Goal: Task Accomplishment & Management: Use online tool/utility

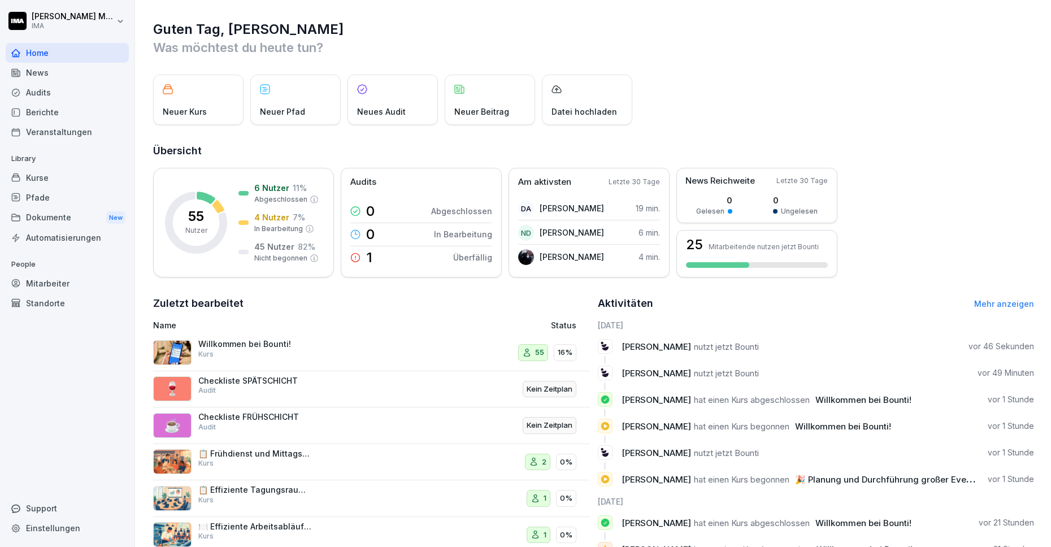
click at [45, 278] on div "Mitarbeiter" at bounding box center [67, 283] width 123 height 20
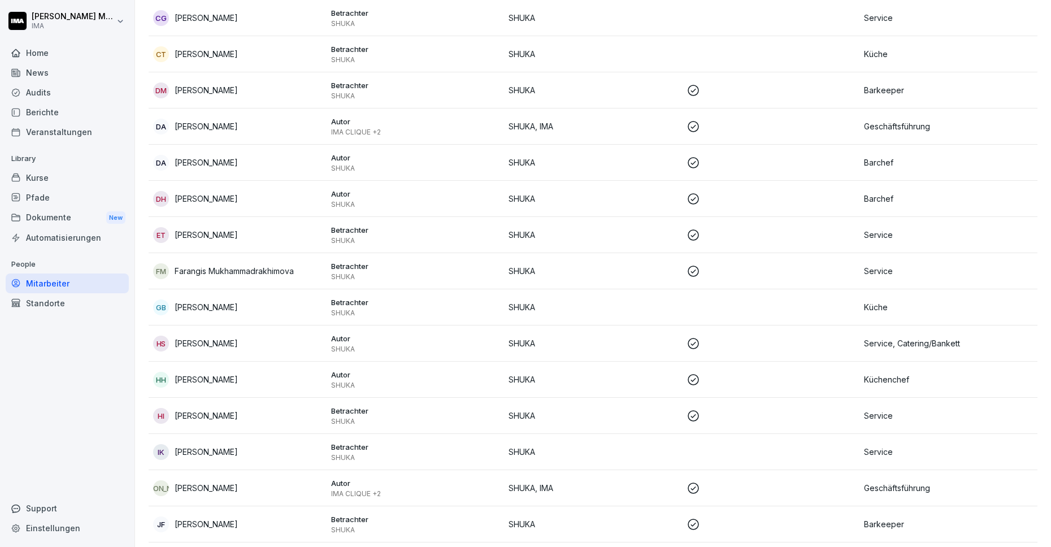
scroll to position [367, 0]
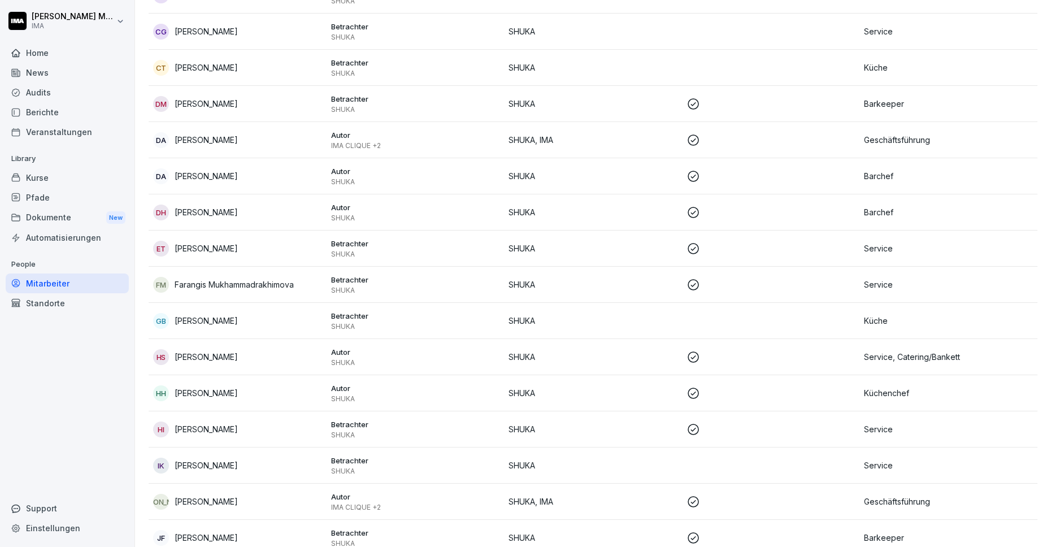
click at [283, 140] on div "DA [PERSON_NAME]" at bounding box center [237, 140] width 169 height 16
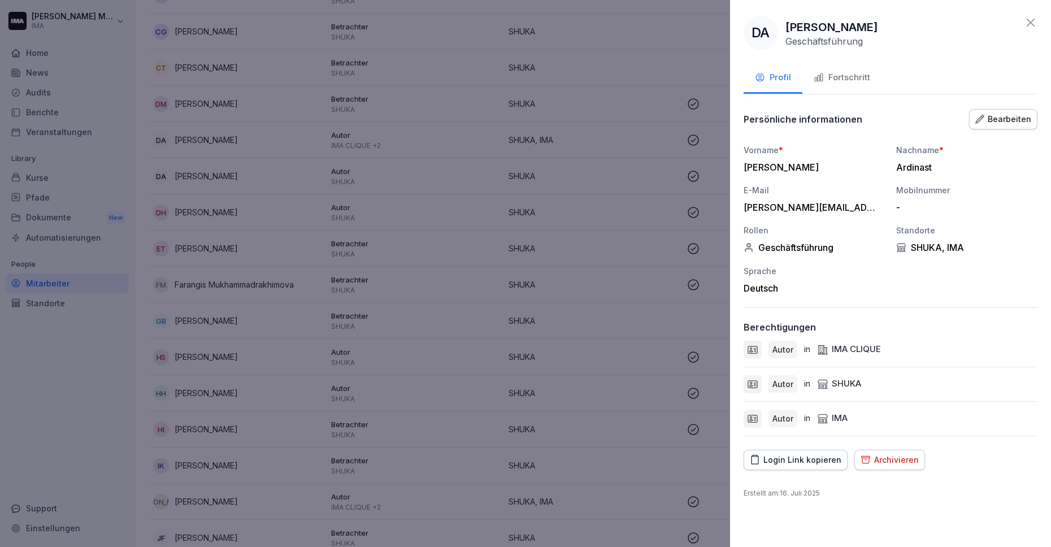
click at [839, 82] on div "Fortschritt" at bounding box center [841, 77] width 56 height 13
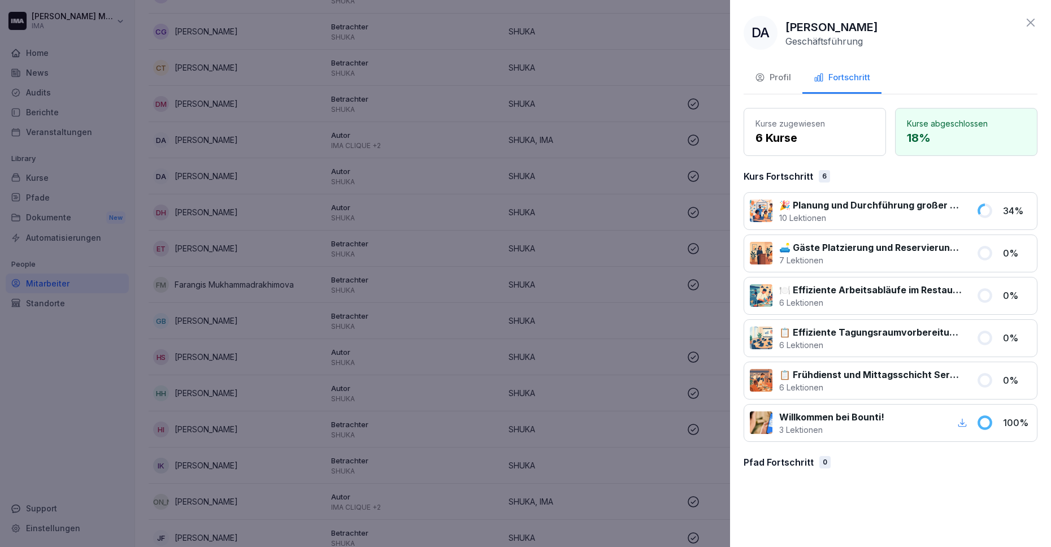
click at [768, 75] on div "Profil" at bounding box center [773, 77] width 36 height 13
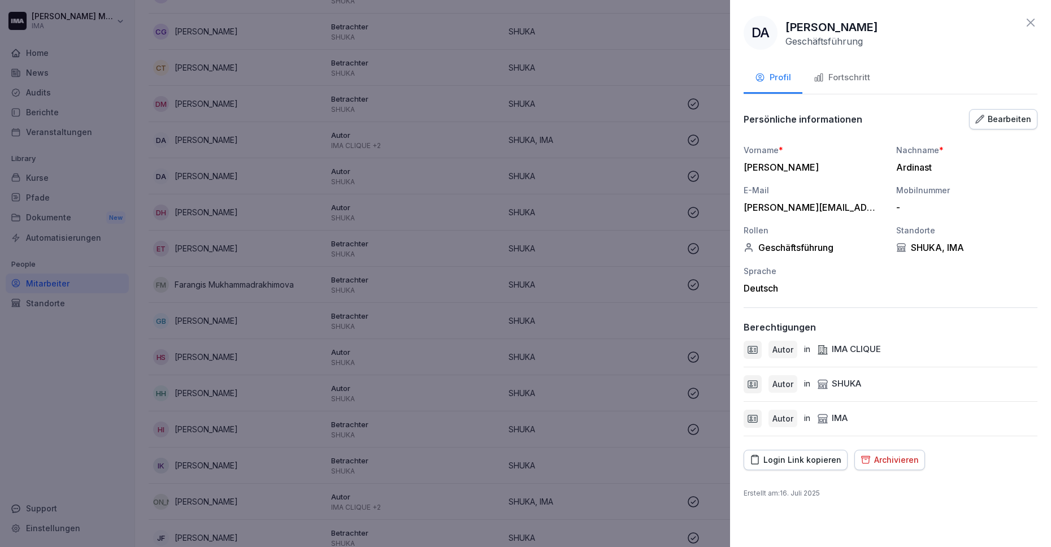
click at [772, 461] on div "Login Link kopieren" at bounding box center [796, 460] width 92 height 12
click at [1034, 16] on icon at bounding box center [1031, 23] width 14 height 14
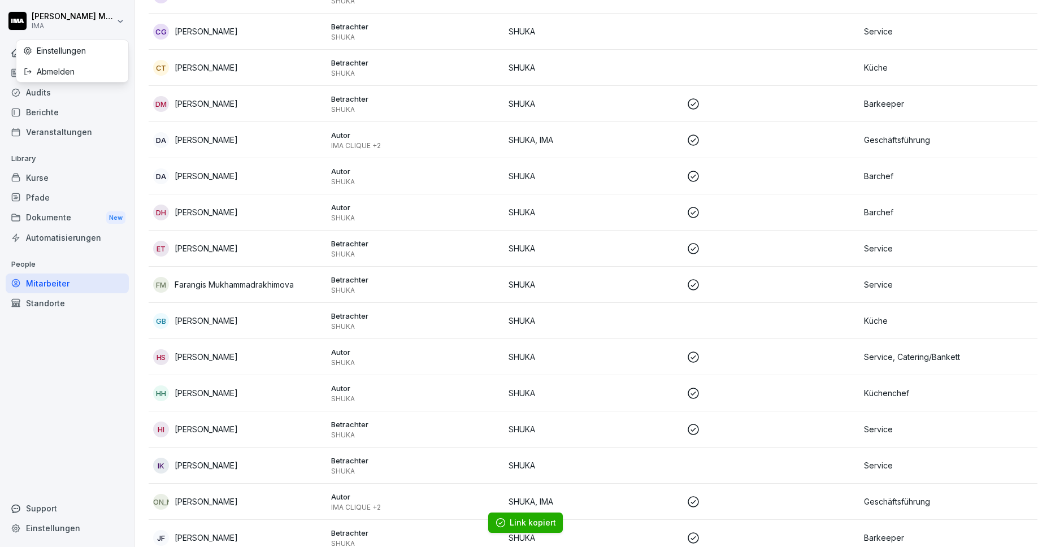
click at [122, 21] on html "[PERSON_NAME] IMA Home News Audits Berichte Veranstaltungen Library Kurse Pfade…" at bounding box center [525, 273] width 1051 height 547
click at [90, 53] on div "Einstellungen" at bounding box center [72, 50] width 112 height 21
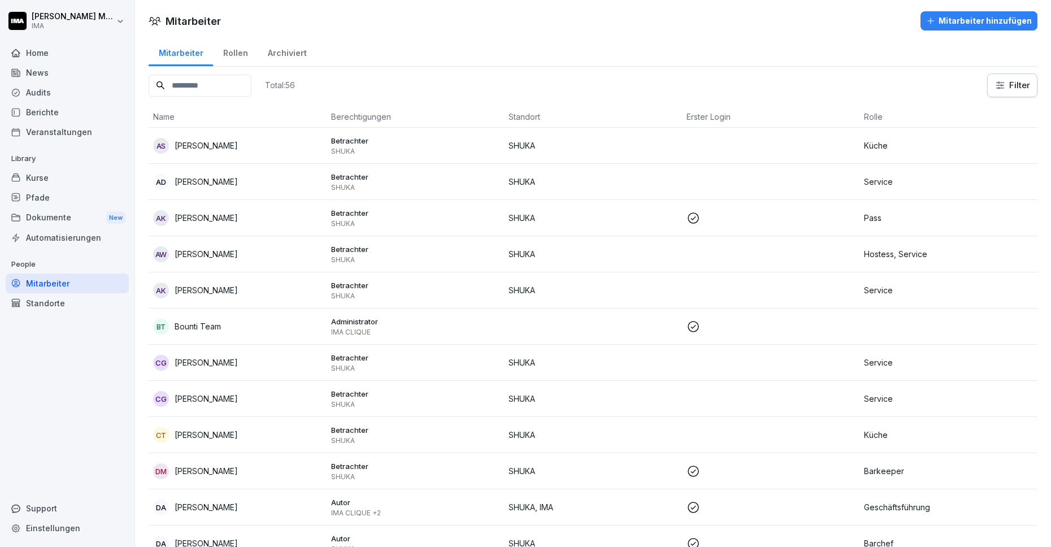
select select "**"
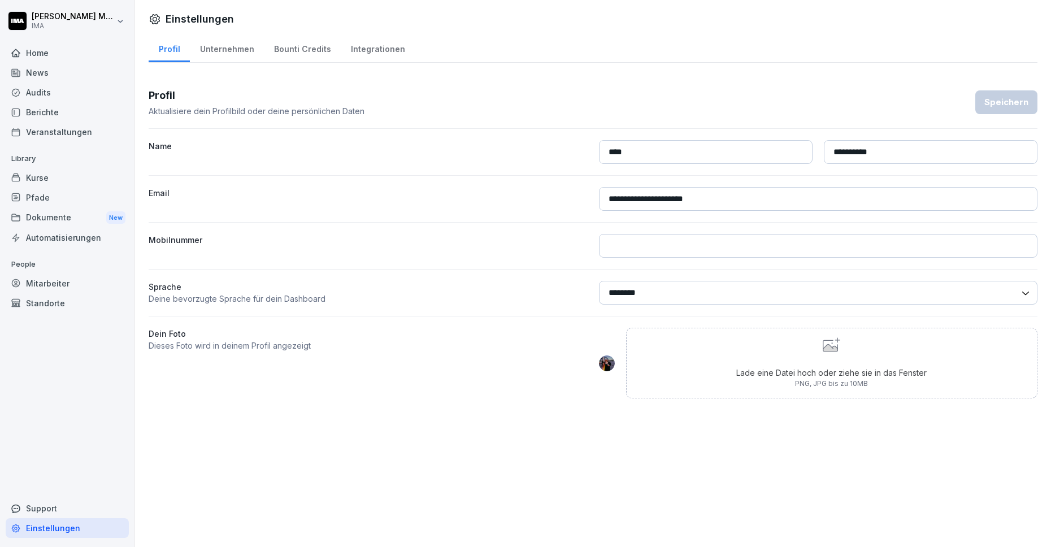
click at [224, 47] on div "Unternehmen" at bounding box center [227, 47] width 74 height 29
select select "**"
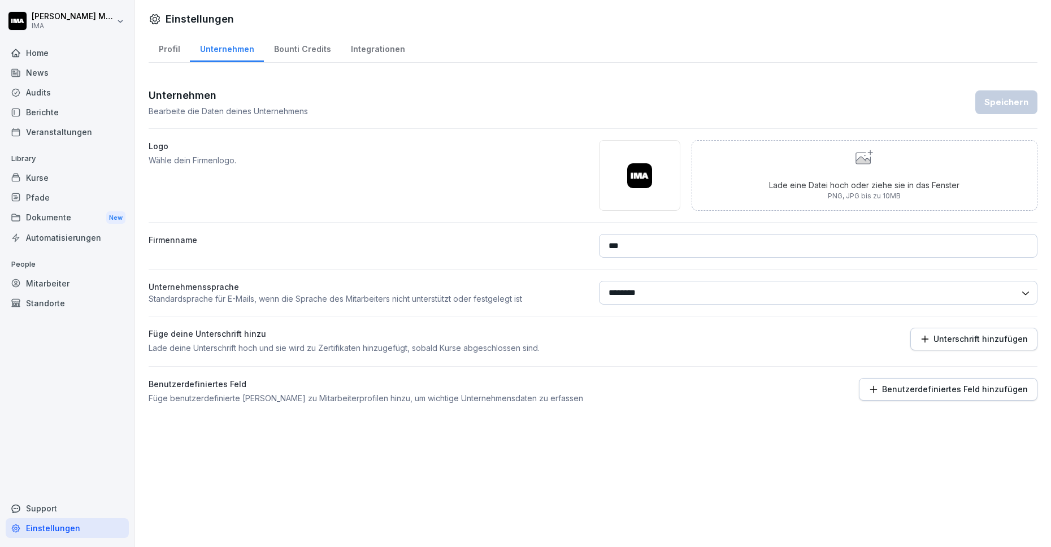
click at [306, 46] on div "Bounti Credits" at bounding box center [302, 47] width 77 height 29
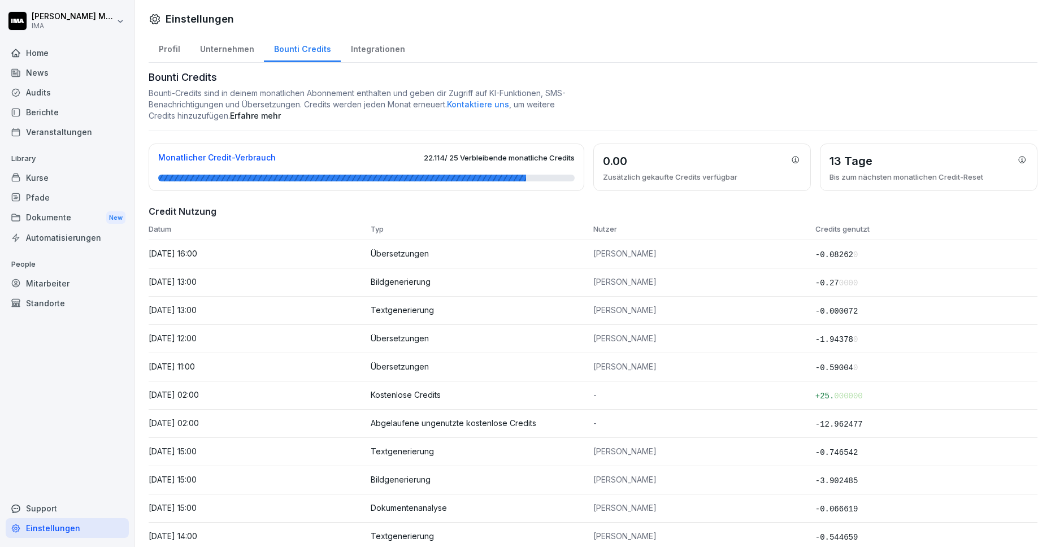
click at [358, 51] on div "Integrationen" at bounding box center [378, 47] width 74 height 29
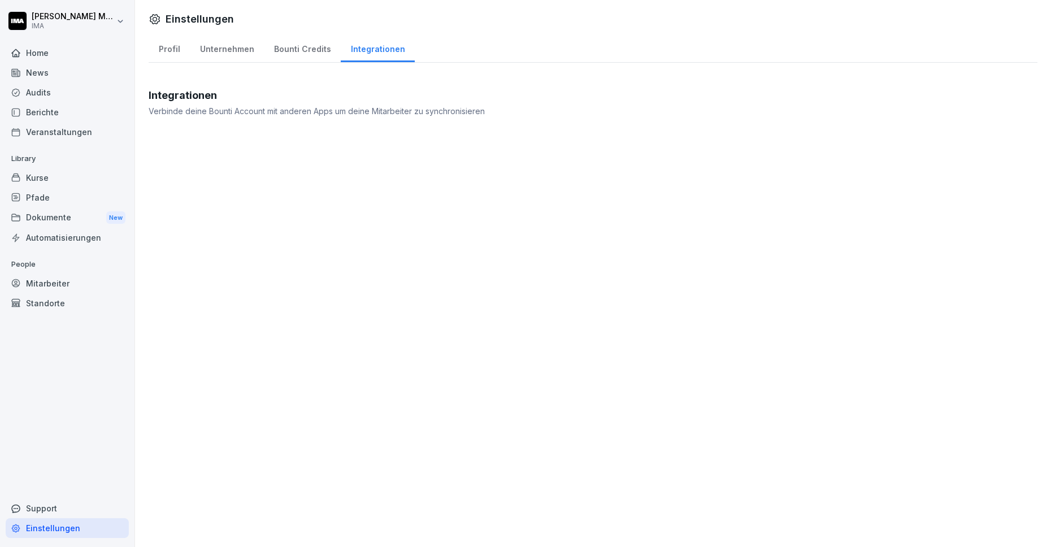
click at [296, 52] on div "Bounti Credits" at bounding box center [302, 47] width 77 height 29
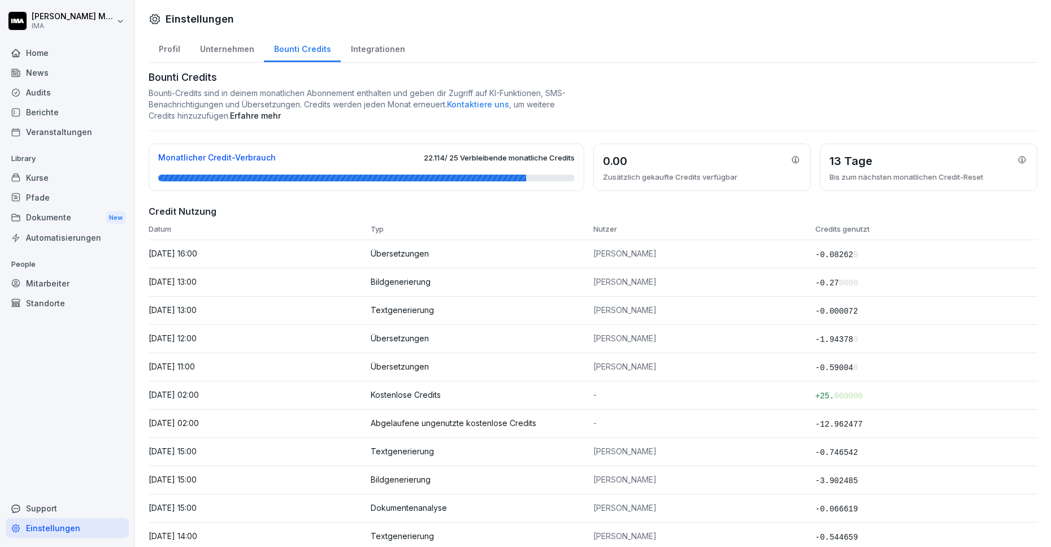
click at [171, 49] on div "Profil" at bounding box center [169, 47] width 41 height 29
select select "**"
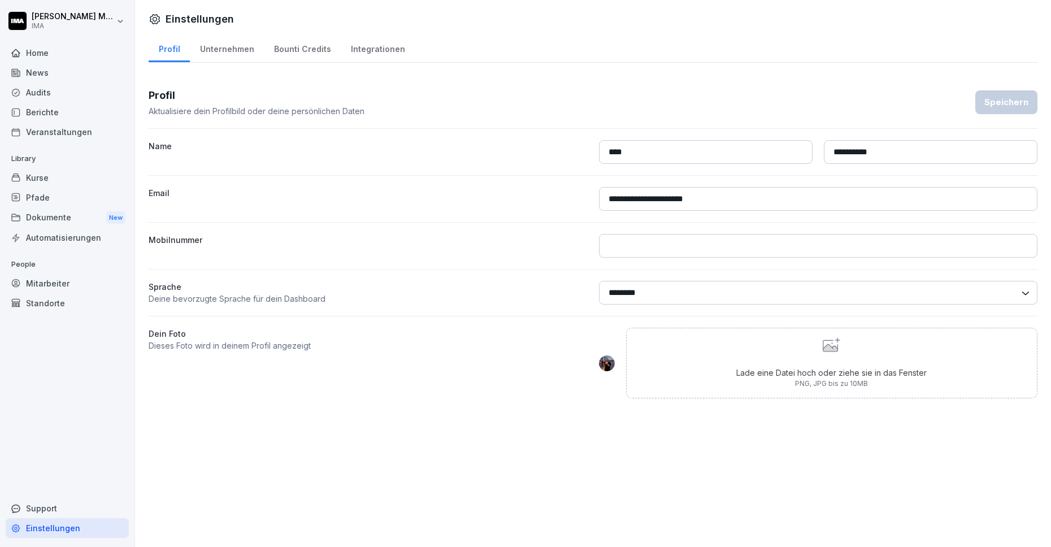
click at [62, 50] on div "Home" at bounding box center [67, 53] width 123 height 20
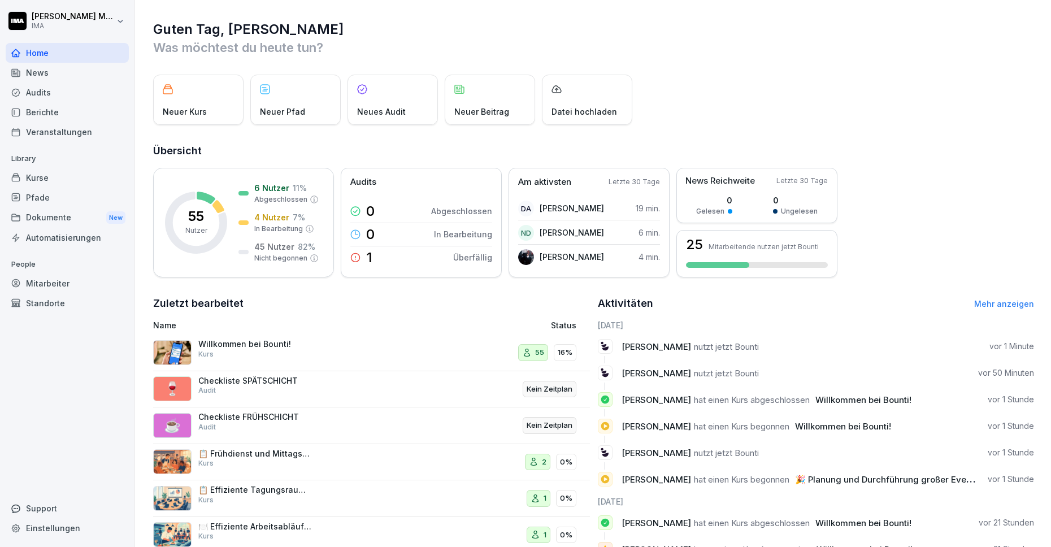
scroll to position [26, 0]
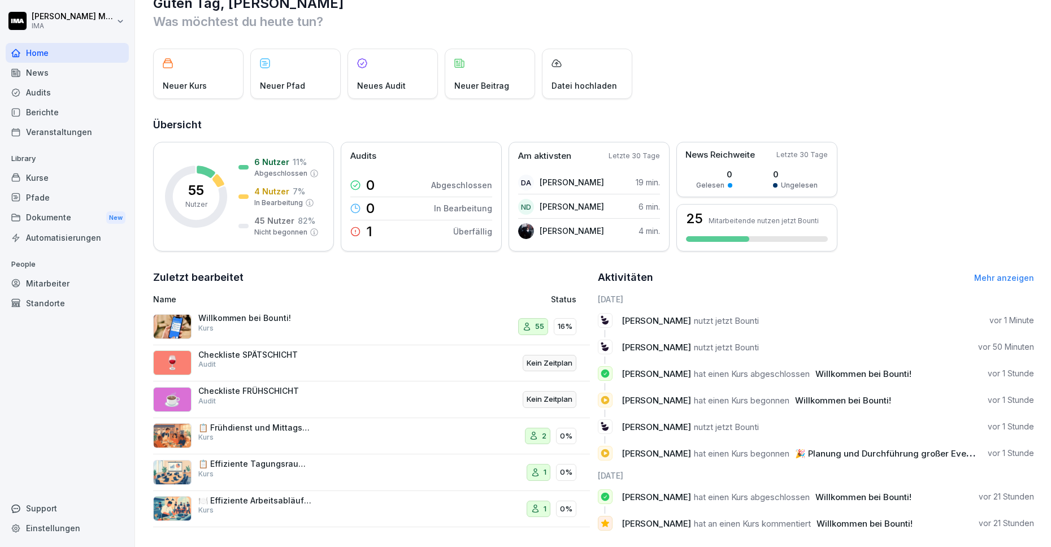
click at [238, 361] on div "Checkliste SPÄTSCHICHT Audit" at bounding box center [254, 360] width 113 height 20
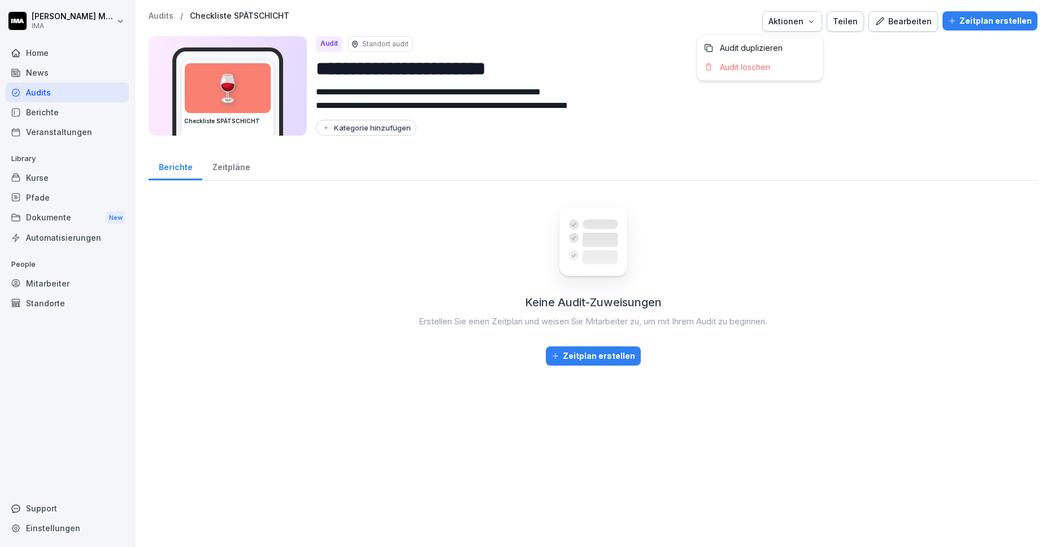
click at [802, 23] on div "Aktionen" at bounding box center [791, 21] width 47 height 12
click at [847, 20] on div "Teilen" at bounding box center [845, 21] width 25 height 12
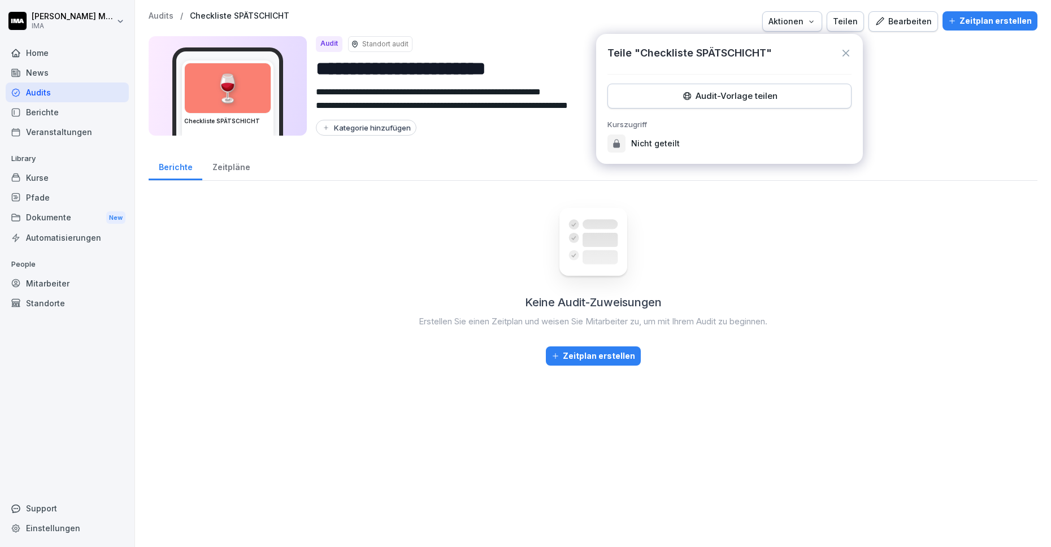
click at [842, 51] on icon at bounding box center [845, 52] width 11 height 11
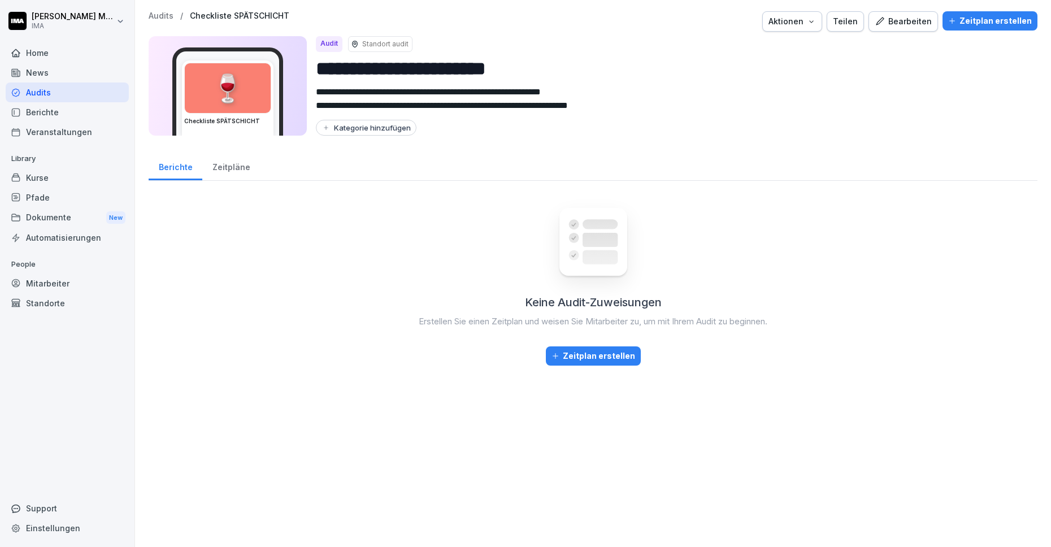
click at [590, 351] on div "Zeitplan erstellen" at bounding box center [593, 356] width 84 height 12
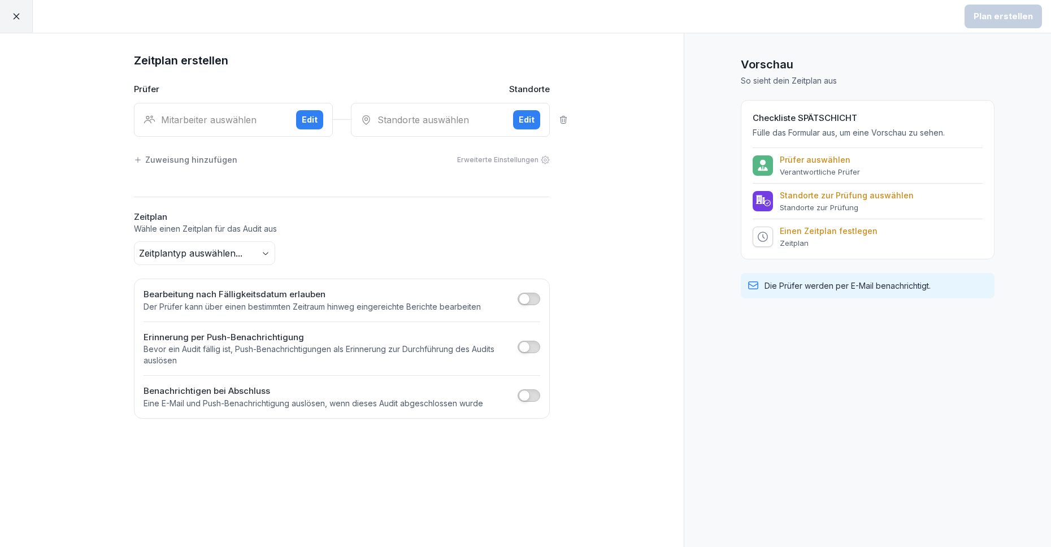
click at [254, 117] on div "Mitarbeiter auswählen" at bounding box center [214, 120] width 143 height 14
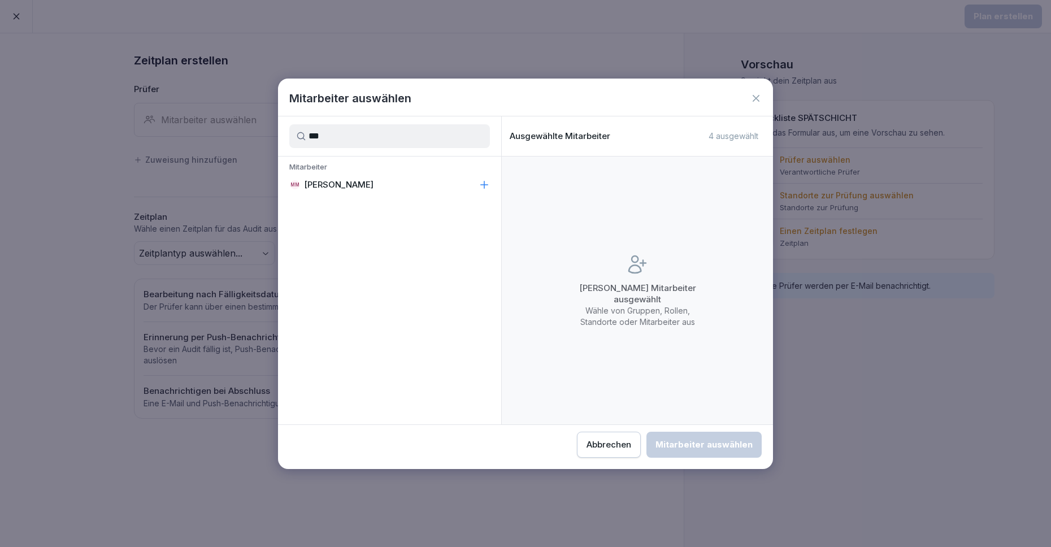
click at [410, 189] on div "MM [PERSON_NAME]" at bounding box center [389, 185] width 223 height 20
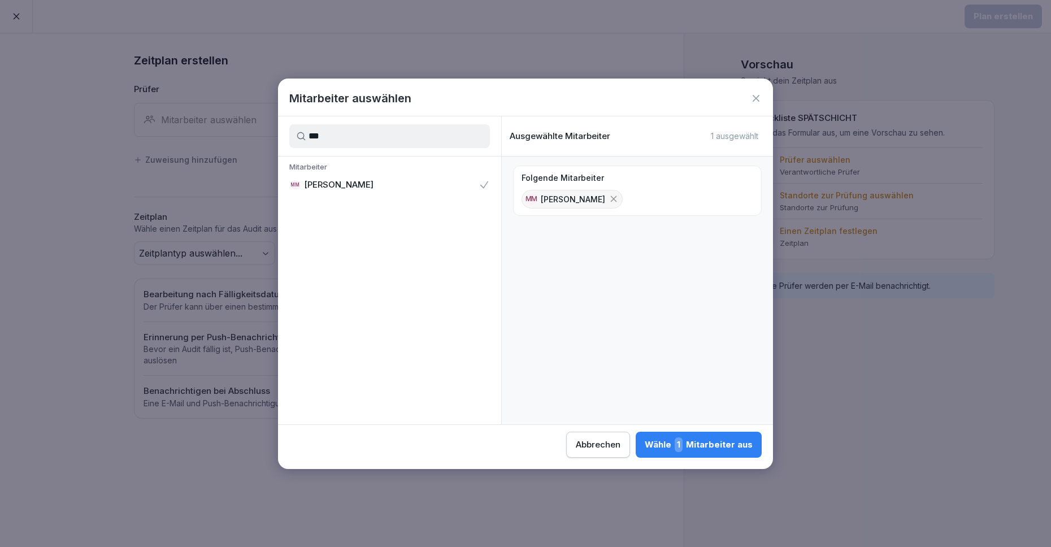
click at [409, 135] on input "***" at bounding box center [389, 136] width 201 height 24
type input "***"
click at [399, 184] on div "DH [PERSON_NAME]" at bounding box center [389, 185] width 223 height 20
click at [658, 444] on div "Wähle 2 Mitarbeiter aus" at bounding box center [698, 444] width 110 height 15
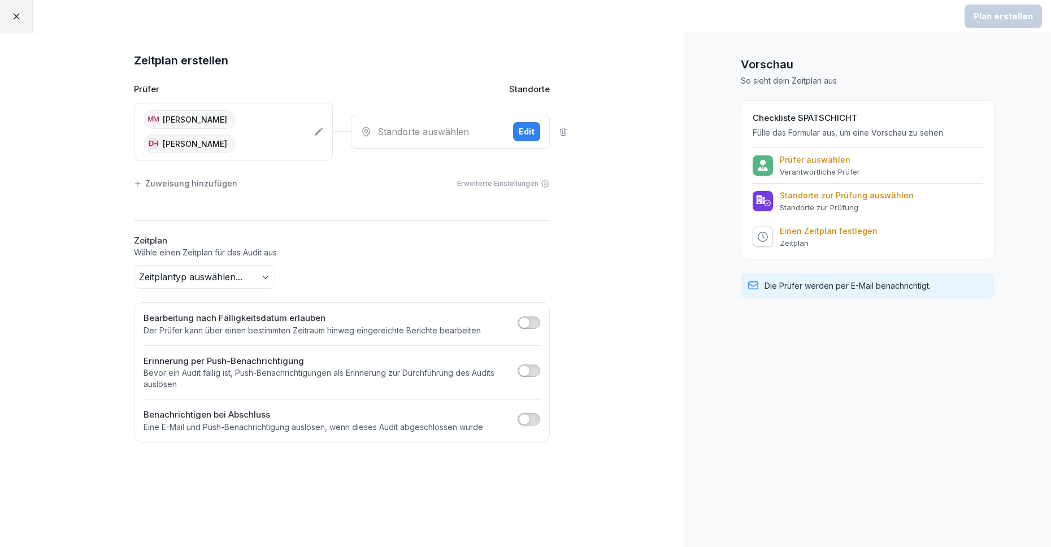
click at [417, 130] on div "Standorte auswählen" at bounding box center [431, 132] width 143 height 14
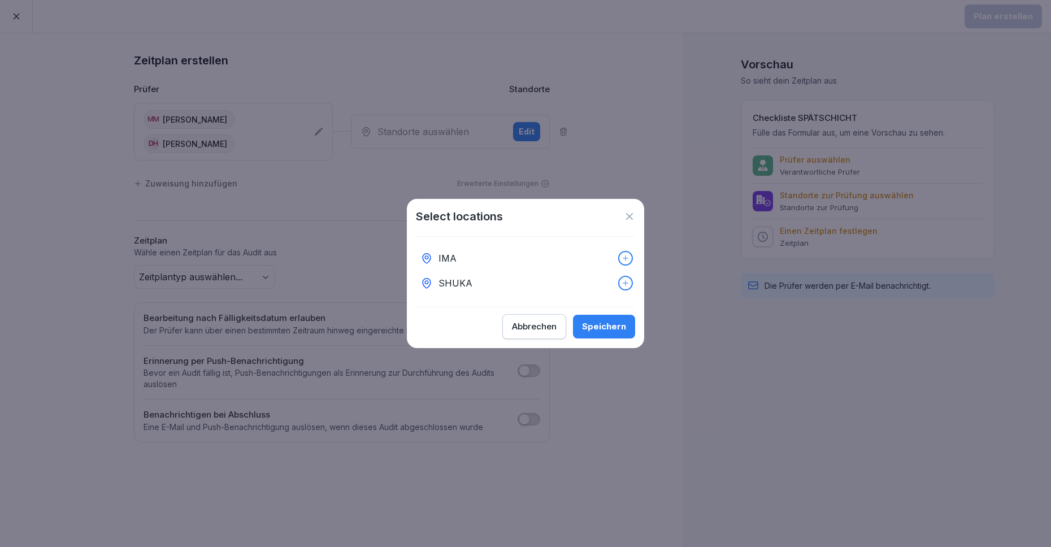
click at [452, 278] on p "SHUKA" at bounding box center [455, 283] width 34 height 14
click at [610, 321] on button "Speichern" at bounding box center [604, 327] width 62 height 24
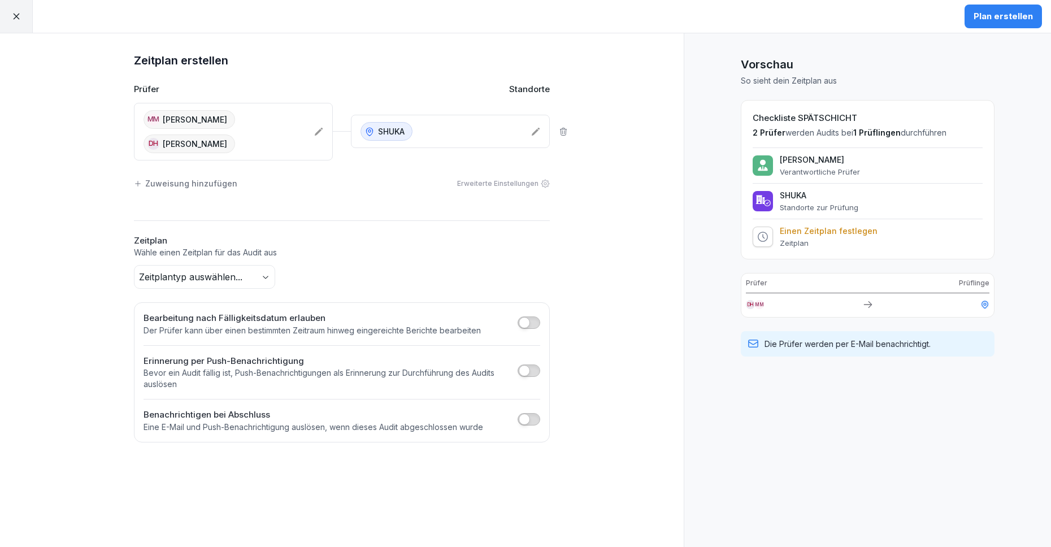
click at [222, 182] on div "Zuweisung hinzufügen" at bounding box center [185, 183] width 103 height 12
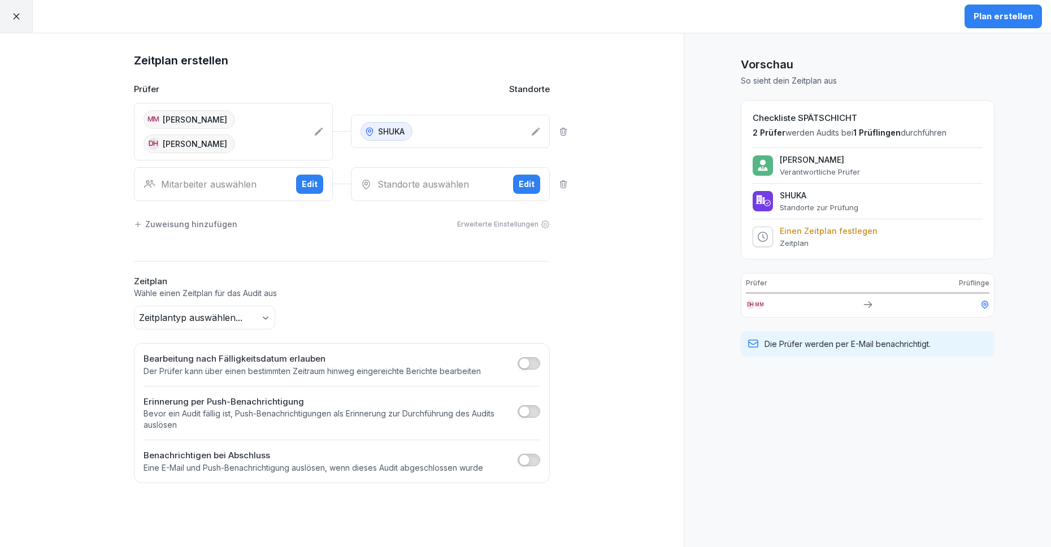
click at [564, 183] on icon at bounding box center [563, 184] width 9 height 9
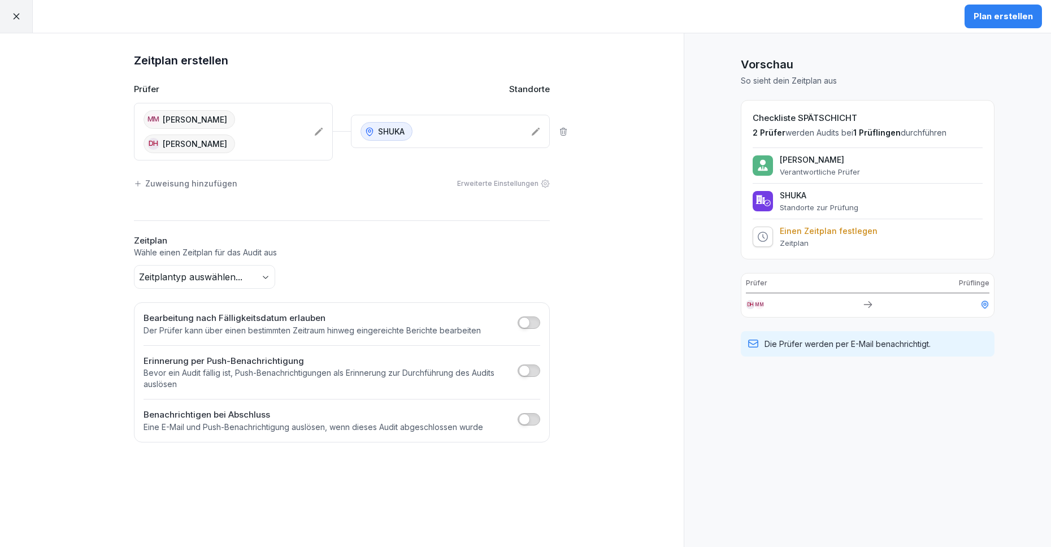
click at [317, 129] on icon at bounding box center [318, 131] width 9 height 9
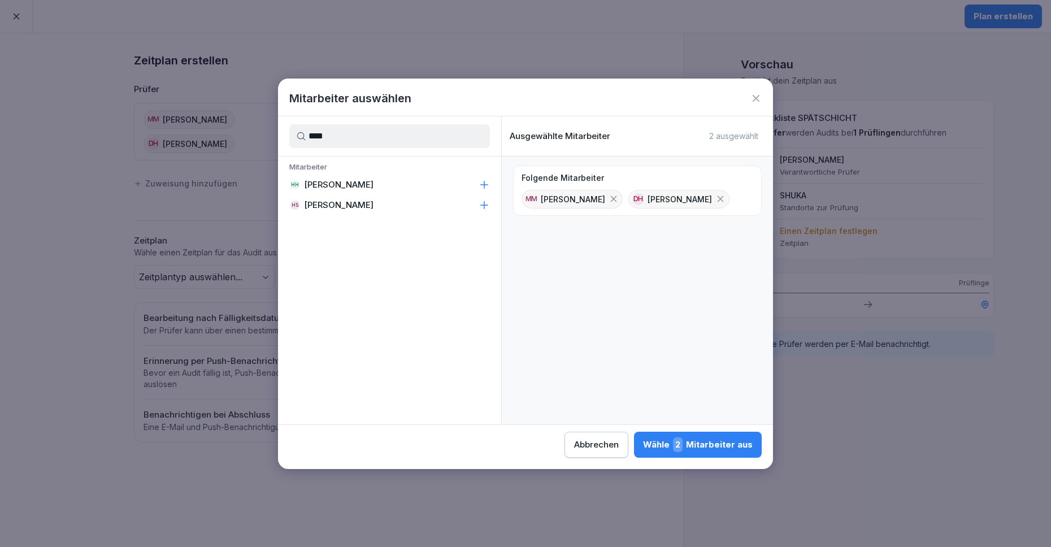
type input "****"
click at [354, 207] on p "[PERSON_NAME]" at bounding box center [338, 204] width 69 height 11
click at [725, 446] on div "Wähle 3 Mitarbeiter aus" at bounding box center [698, 444] width 110 height 15
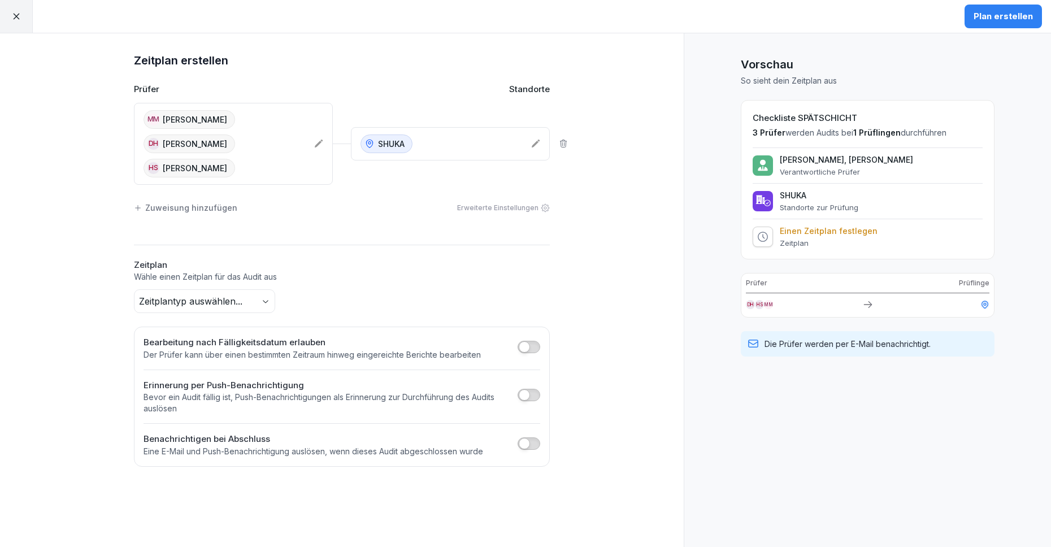
click at [319, 139] on icon at bounding box center [318, 143] width 9 height 9
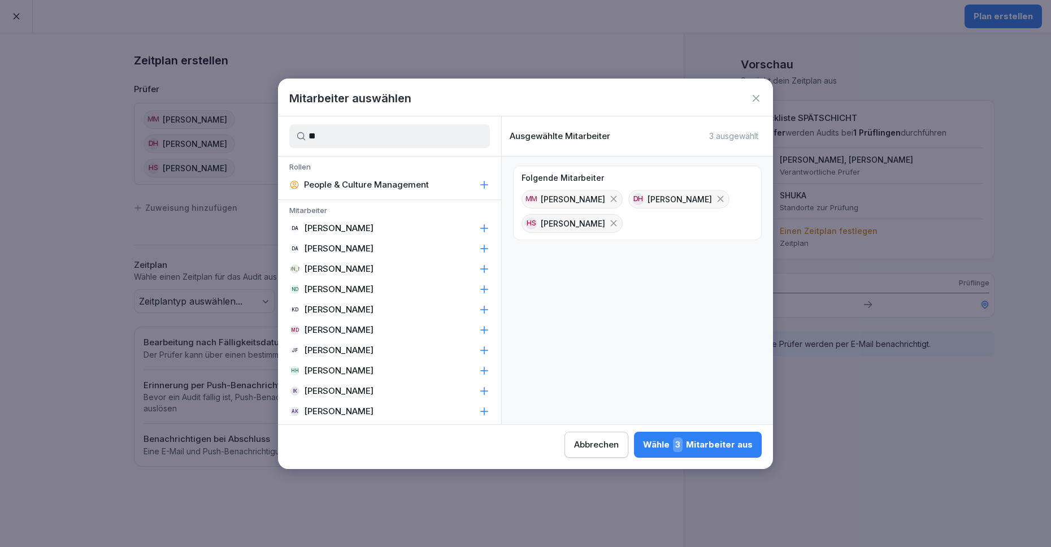
type input "**"
click at [373, 286] on p "[PERSON_NAME]" at bounding box center [338, 289] width 69 height 11
click at [691, 448] on div "Wähle 4 Mitarbeiter aus" at bounding box center [697, 444] width 110 height 15
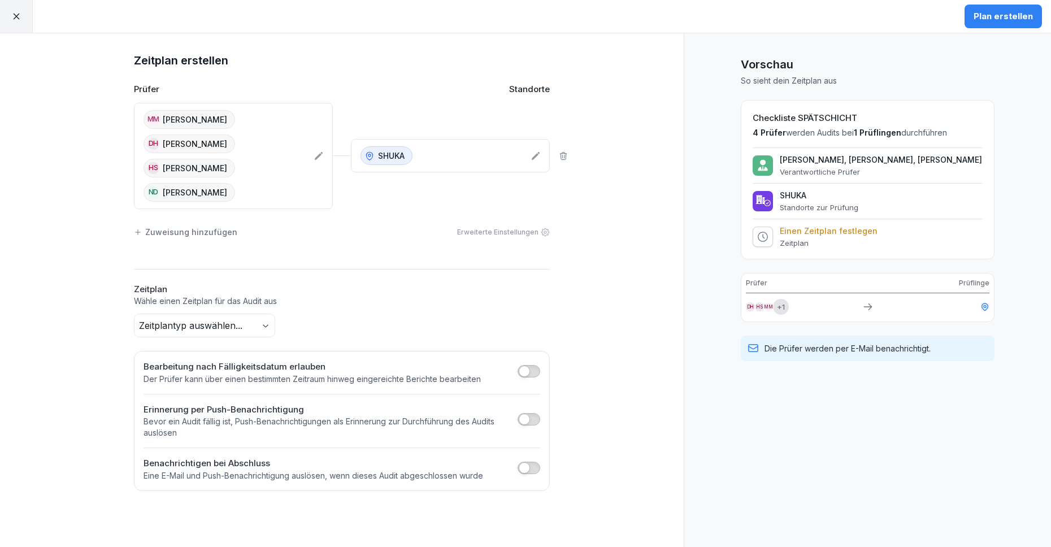
click at [166, 300] on body "Plan erstellen Zeitplan erstellen Prüfer Standorte MM Mungie Möller DH [PERSON_…" at bounding box center [525, 273] width 1051 height 547
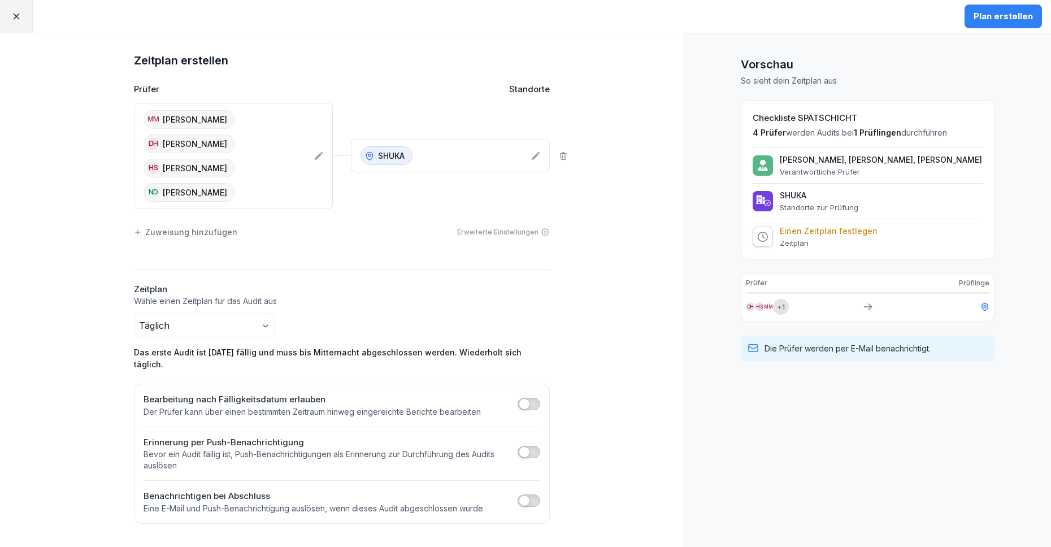
click at [534, 446] on button "button" at bounding box center [528, 452] width 23 height 12
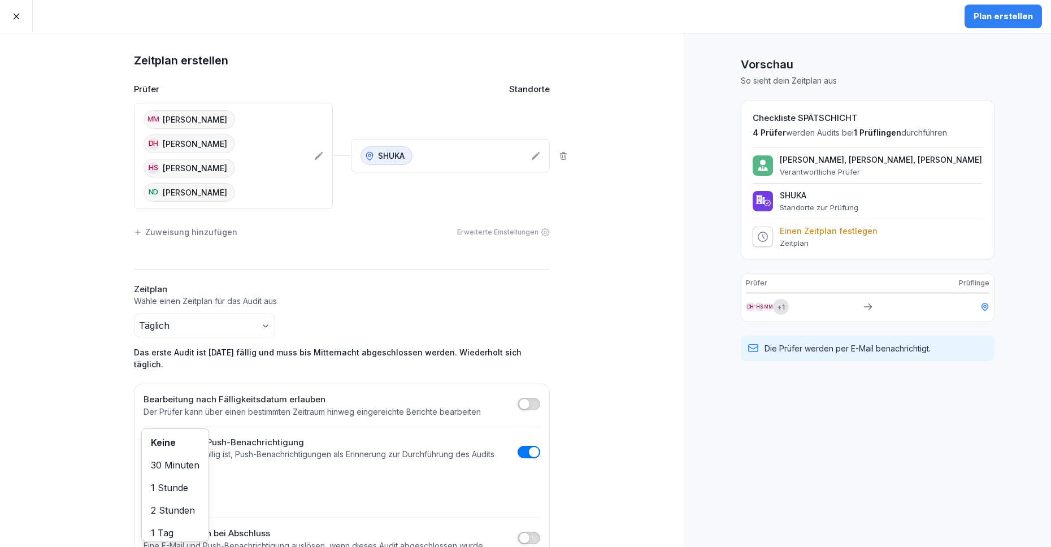
click at [166, 451] on body "Plan erstellen Zeitplan erstellen Prüfer Standorte MM Mungie Möller DH [PERSON_…" at bounding box center [525, 273] width 1051 height 547
click at [185, 455] on body "Plan erstellen Zeitplan erstellen Prüfer Standorte MM Mungie Möller DH [PERSON_…" at bounding box center [525, 273] width 1051 height 547
click at [536, 532] on button "button" at bounding box center [528, 538] width 23 height 12
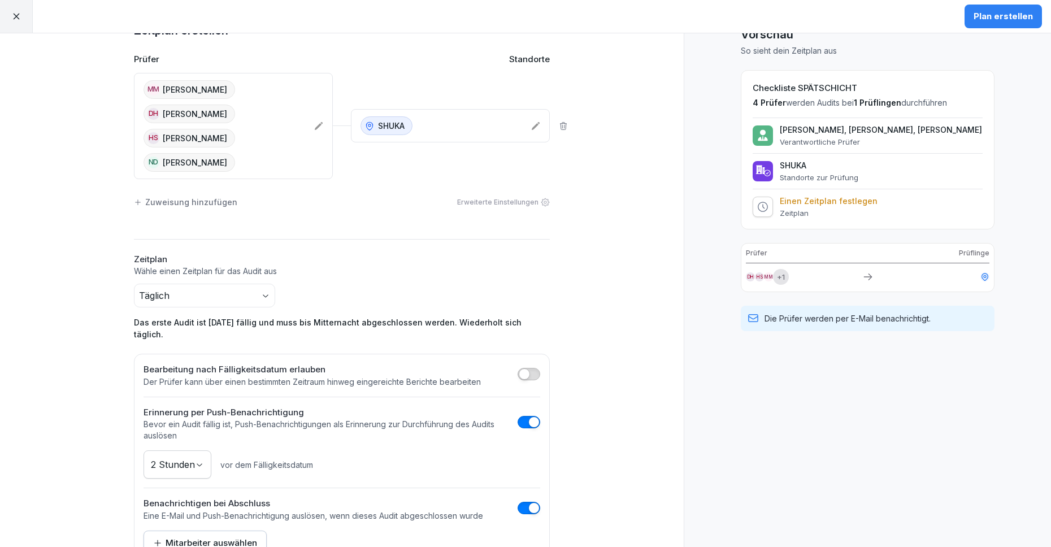
click at [224, 537] on div "Mitarbeiter auswählen" at bounding box center [205, 543] width 104 height 12
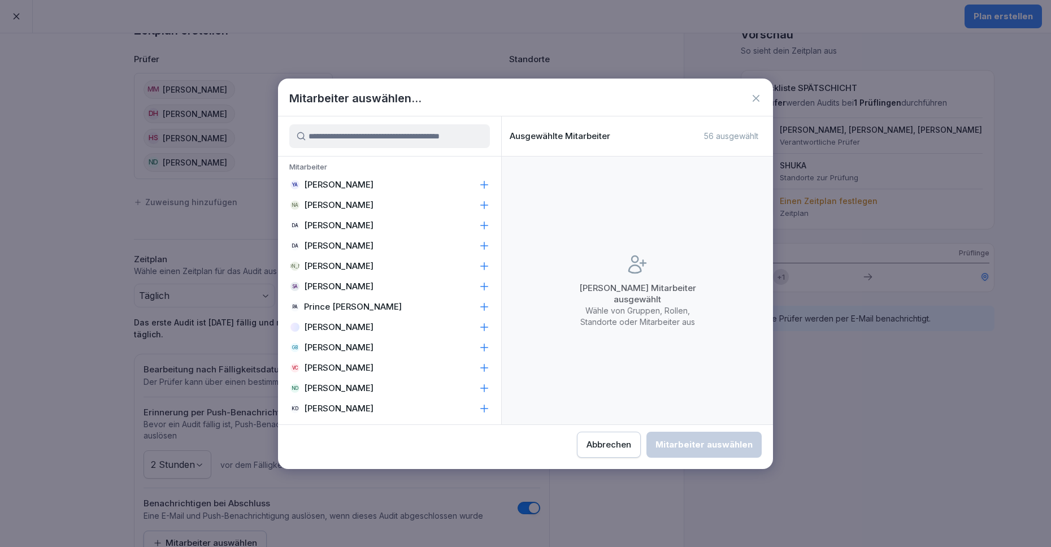
click at [616, 451] on button "Abbrechen" at bounding box center [609, 445] width 64 height 26
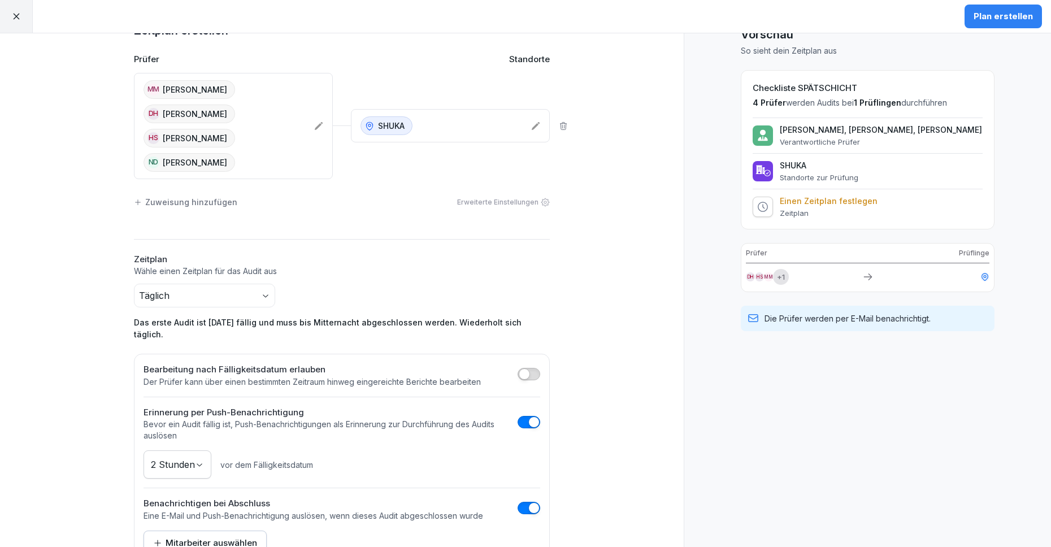
click at [522, 502] on button "button" at bounding box center [528, 508] width 23 height 12
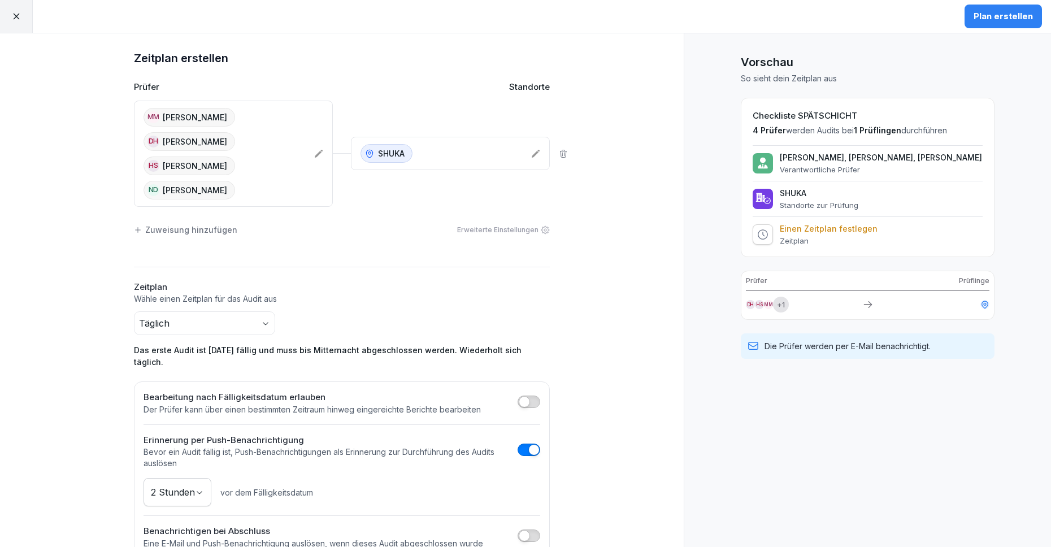
scroll to position [0, 0]
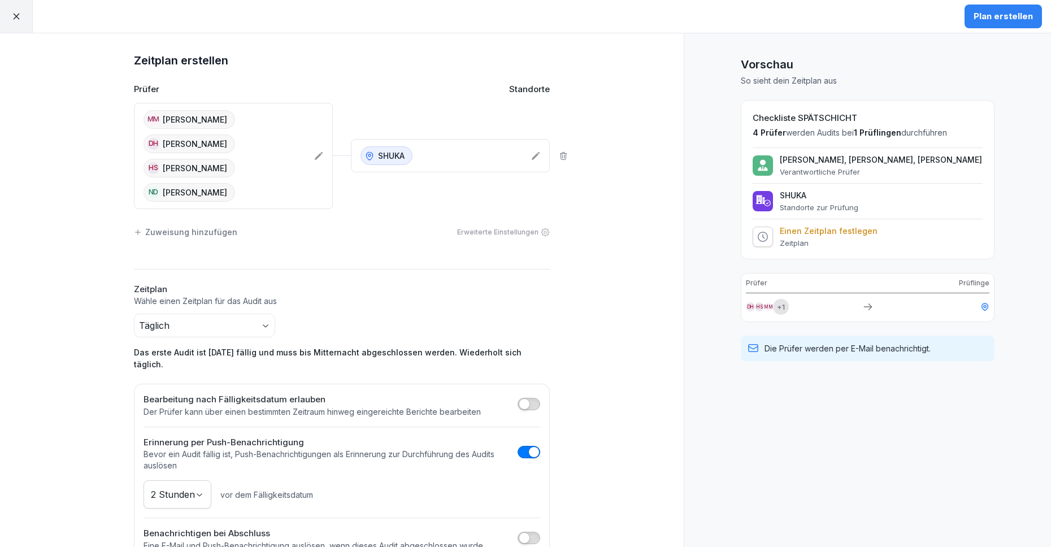
click at [990, 17] on div "Plan erstellen" at bounding box center [1002, 16] width 59 height 12
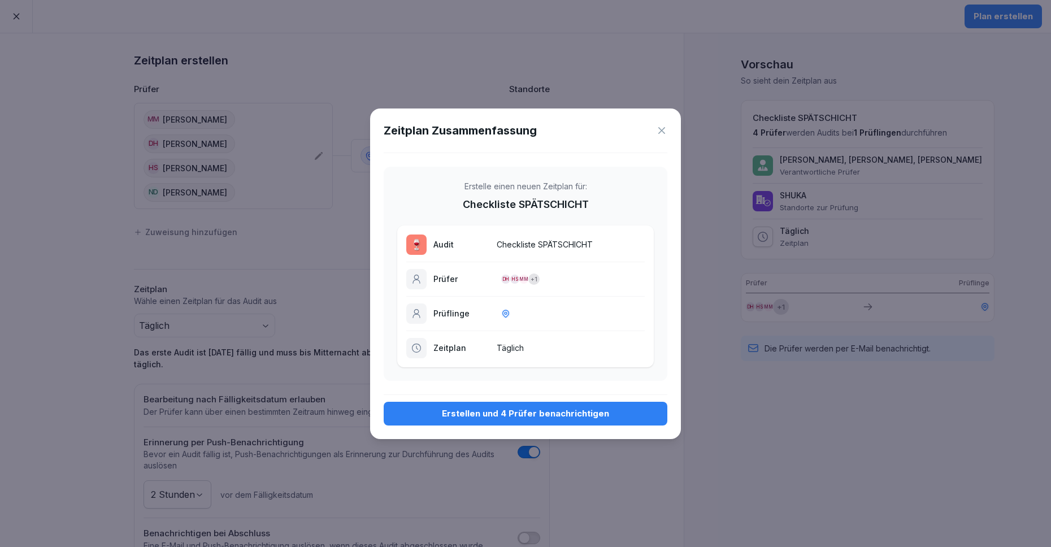
click at [661, 133] on icon at bounding box center [661, 130] width 11 height 11
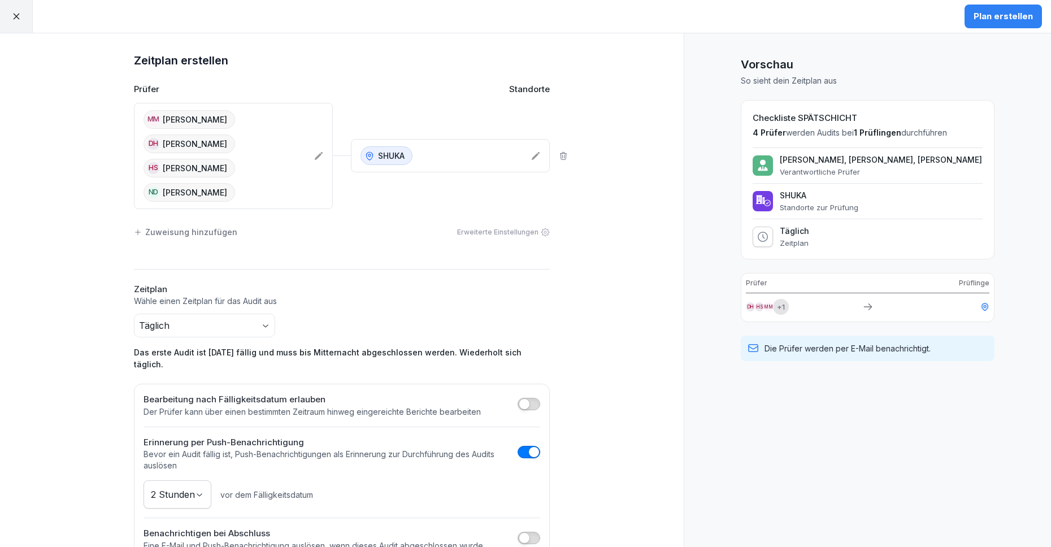
click at [442, 146] on div "SHUKA" at bounding box center [441, 155] width 162 height 19
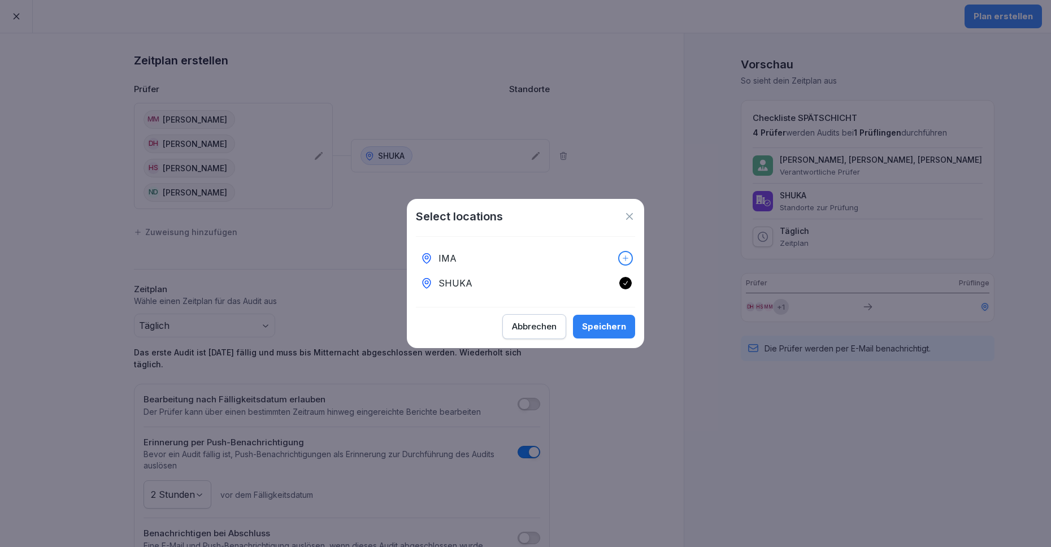
click at [632, 211] on icon at bounding box center [629, 216] width 11 height 11
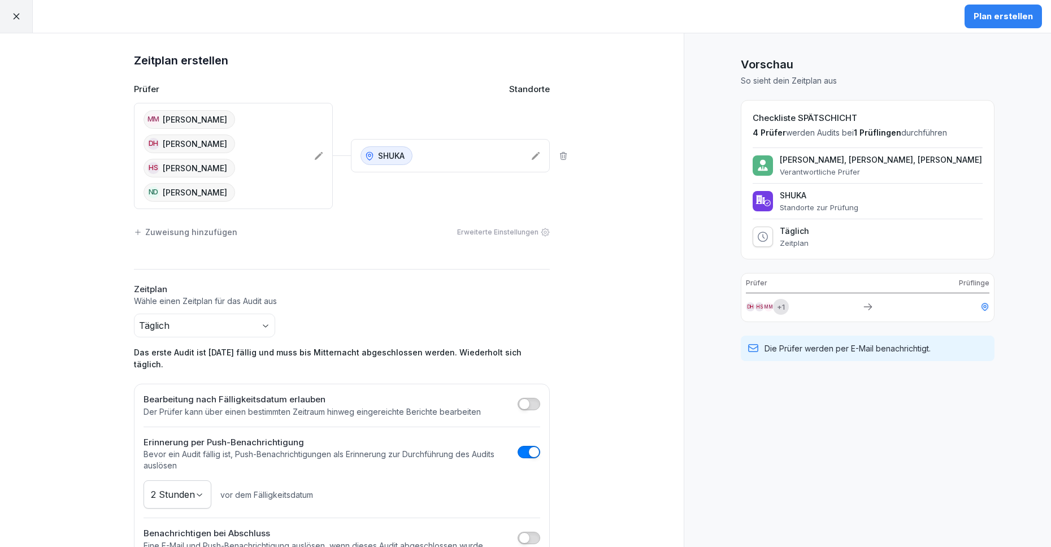
click at [1012, 2] on div "Plan erstellen" at bounding box center [1002, 16] width 95 height 33
click at [1000, 20] on div "Plan erstellen" at bounding box center [1002, 16] width 59 height 12
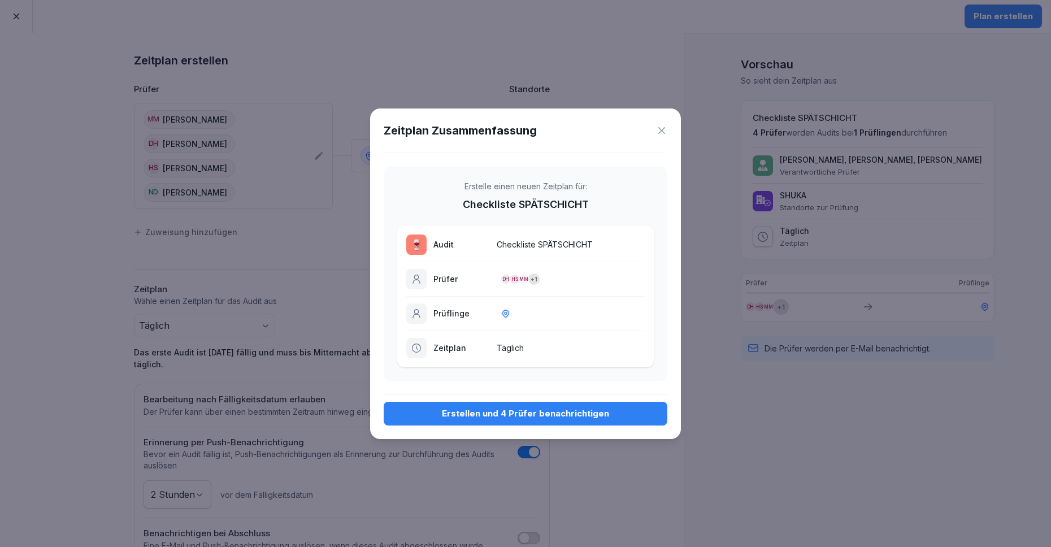
click at [660, 129] on icon at bounding box center [661, 130] width 7 height 7
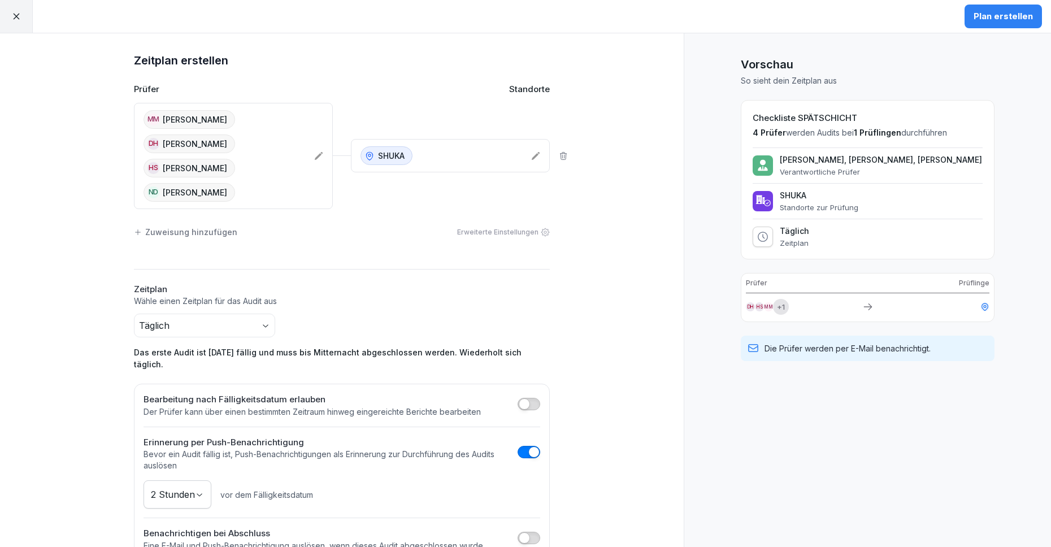
click at [17, 11] on icon at bounding box center [16, 16] width 10 height 10
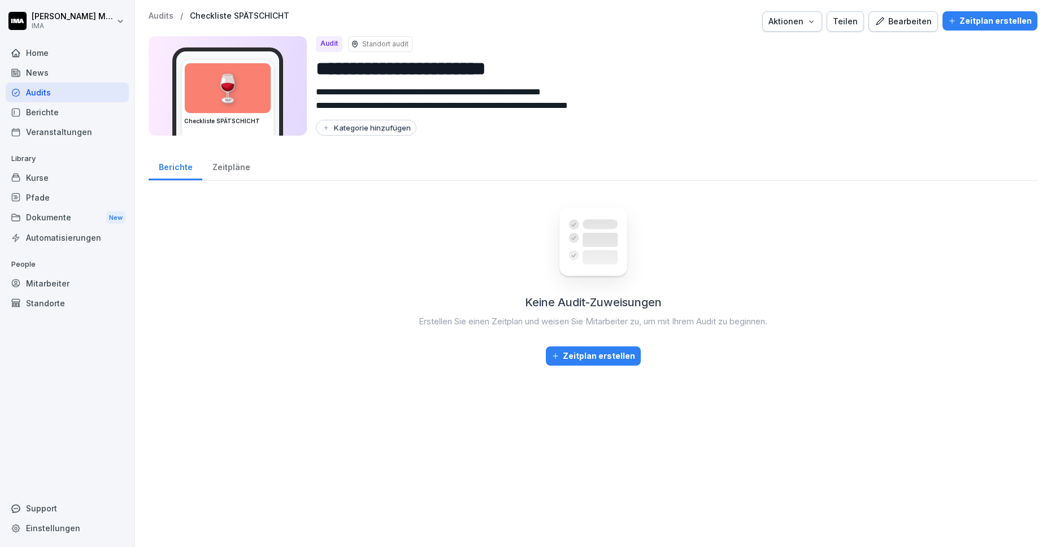
click at [383, 124] on div "Kategorie hinzufügen" at bounding box center [365, 127] width 89 height 9
click at [383, 123] on div "Kategorie hinzufügen" at bounding box center [365, 127] width 89 height 9
click at [276, 146] on div "**********" at bounding box center [593, 188] width 916 height 377
click at [46, 47] on div "Home" at bounding box center [67, 53] width 123 height 20
